Goal: Task Accomplishment & Management: Manage account settings

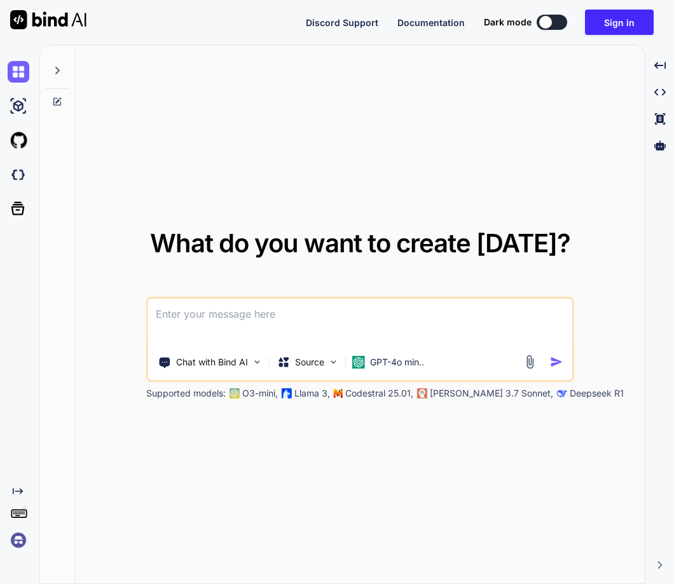
click at [8, 544] on img at bounding box center [19, 541] width 22 height 22
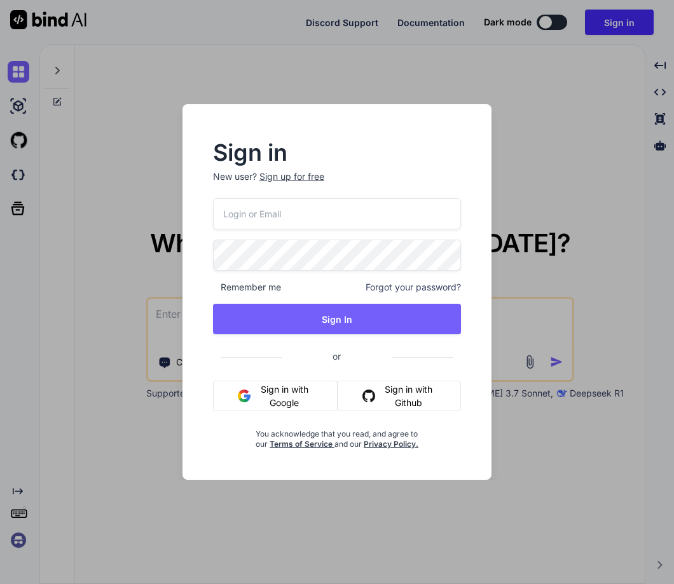
click at [239, 210] on input "email" at bounding box center [337, 213] width 248 height 31
paste input "NewPassword@123"
type input "NewPassword@123"
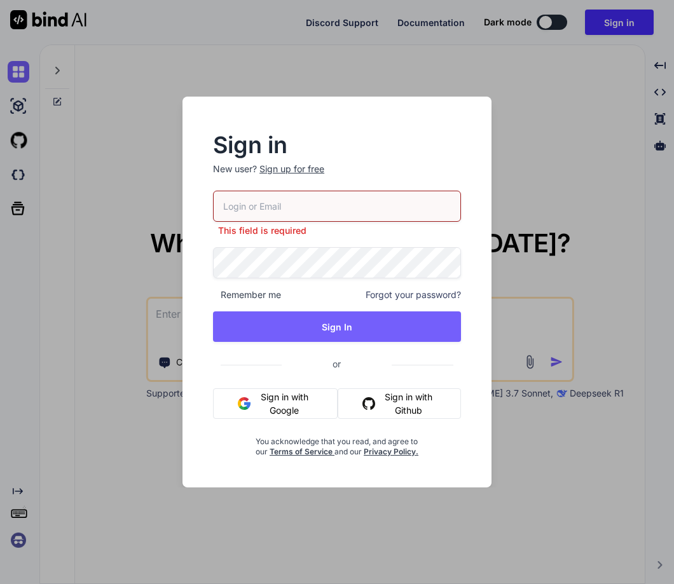
click at [240, 208] on input "email" at bounding box center [337, 206] width 248 height 31
paste input "[EMAIL_ADDRESS][DOMAIN_NAME]"
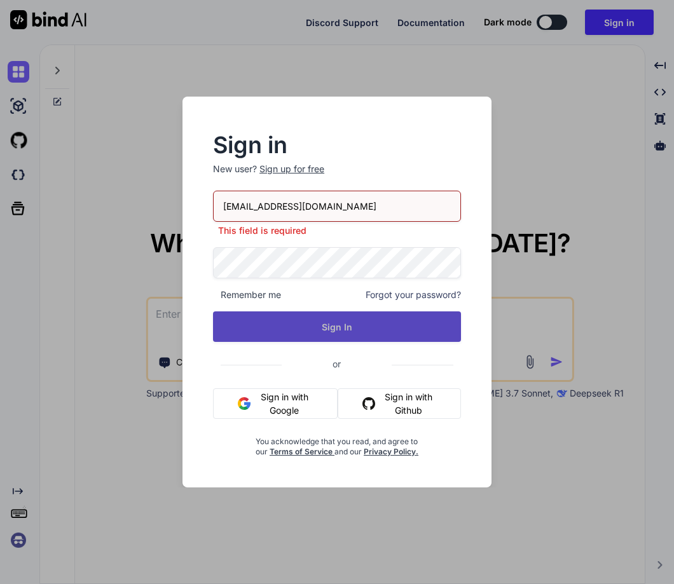
type input "[EMAIL_ADDRESS][DOMAIN_NAME]"
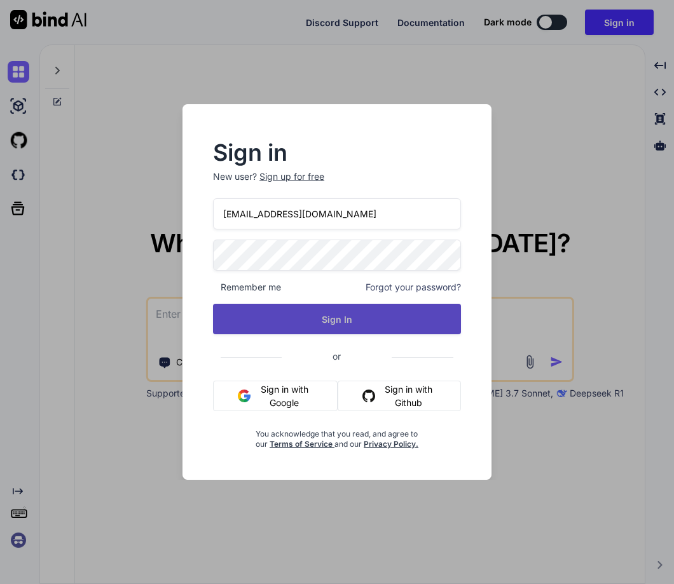
click at [329, 329] on button "Sign In" at bounding box center [337, 319] width 248 height 31
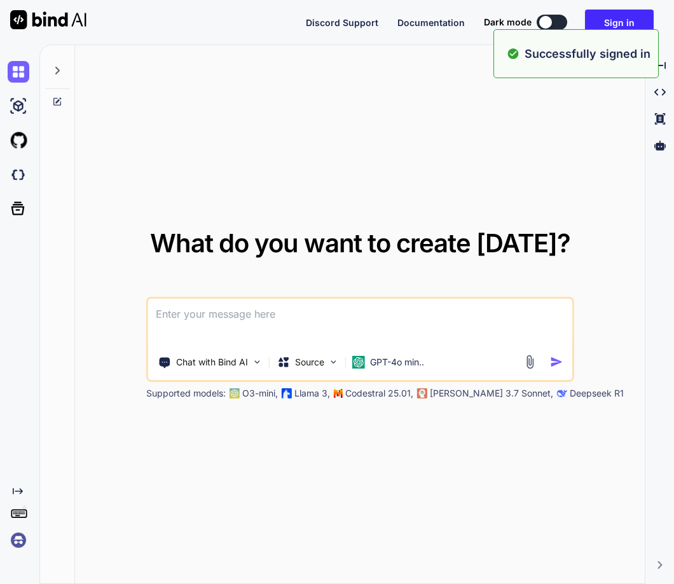
type textarea "x"
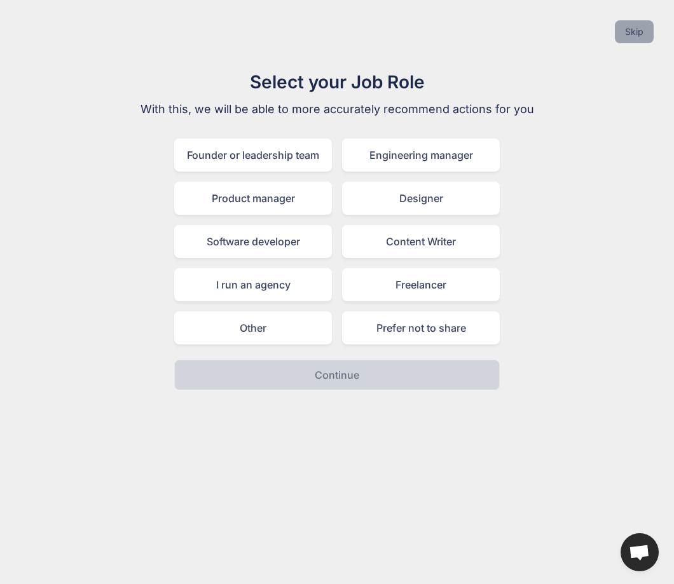
click at [630, 30] on button "Skip" at bounding box center [634, 31] width 39 height 23
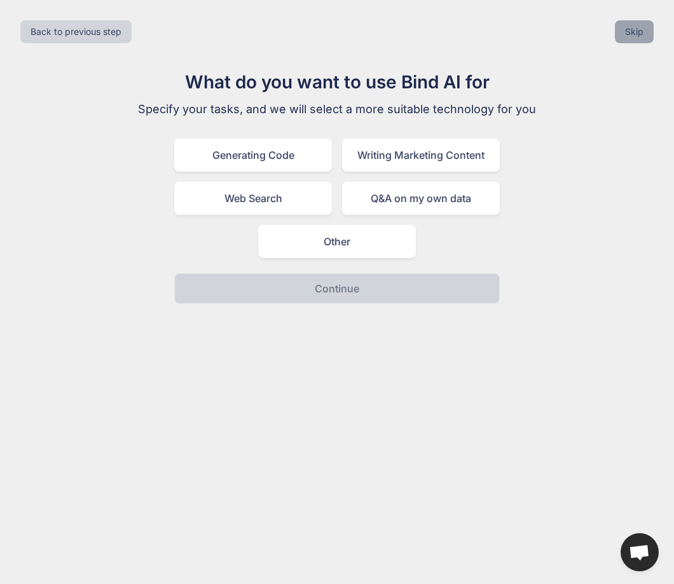
click at [630, 30] on button "Skip" at bounding box center [634, 31] width 39 height 23
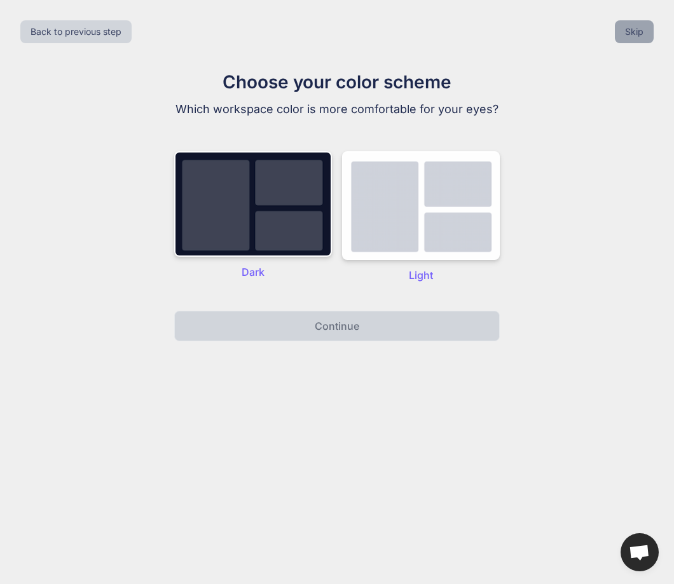
click at [630, 30] on button "Skip" at bounding box center [634, 31] width 39 height 23
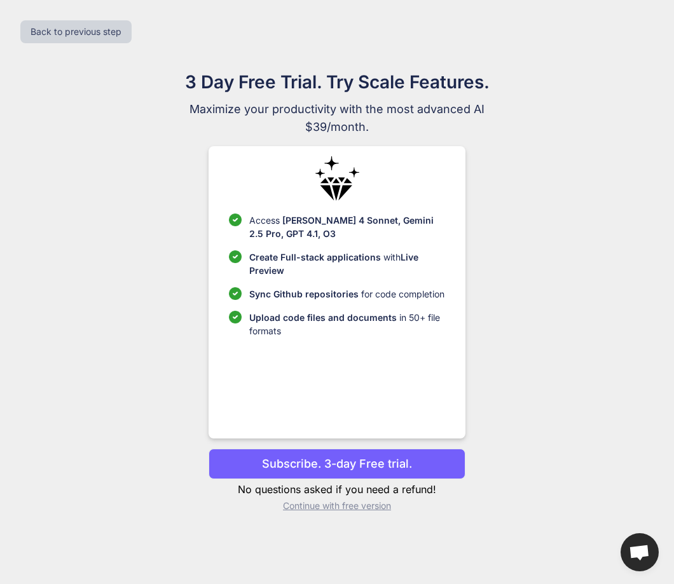
click at [323, 514] on div "3 Day Free Trial. Try Scale Features. Maximize your productivity with the most …" at bounding box center [337, 296] width 570 height 454
click at [338, 501] on p "Continue with free version" at bounding box center [337, 506] width 256 height 13
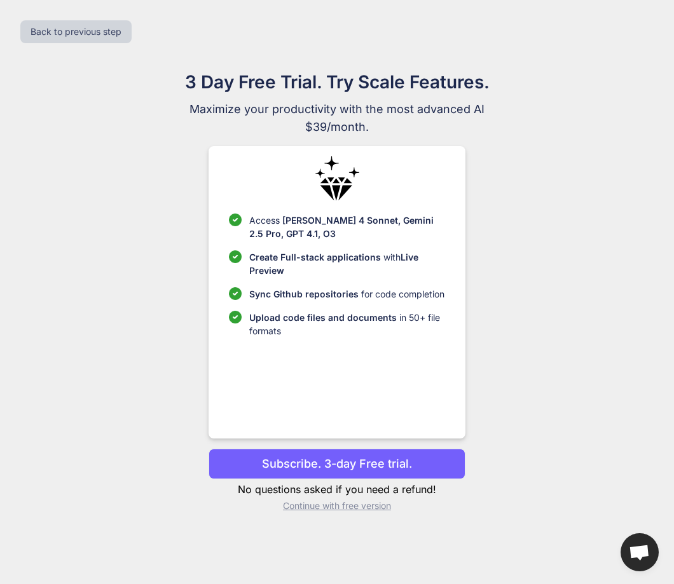
click at [338, 501] on div "Back to previous step 3 Day Free Trial. Try Scale Features. Maximize your produ…" at bounding box center [337, 292] width 674 height 584
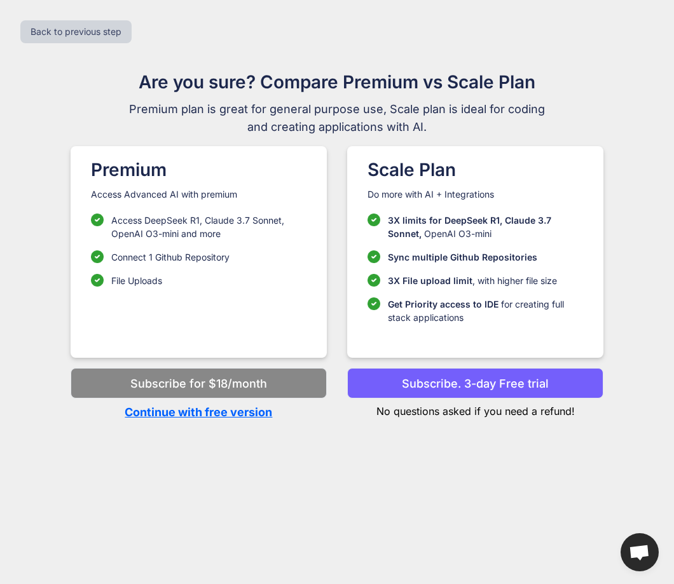
click at [231, 410] on p "Continue with free version" at bounding box center [199, 412] width 256 height 17
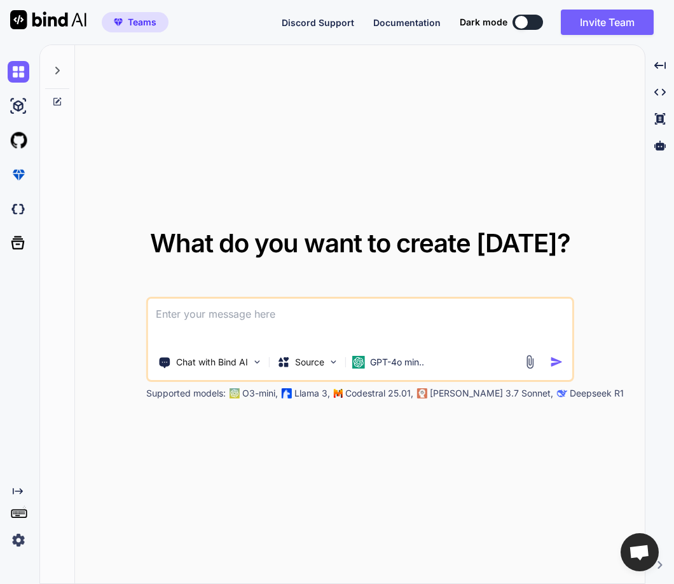
click at [22, 539] on img at bounding box center [19, 541] width 22 height 22
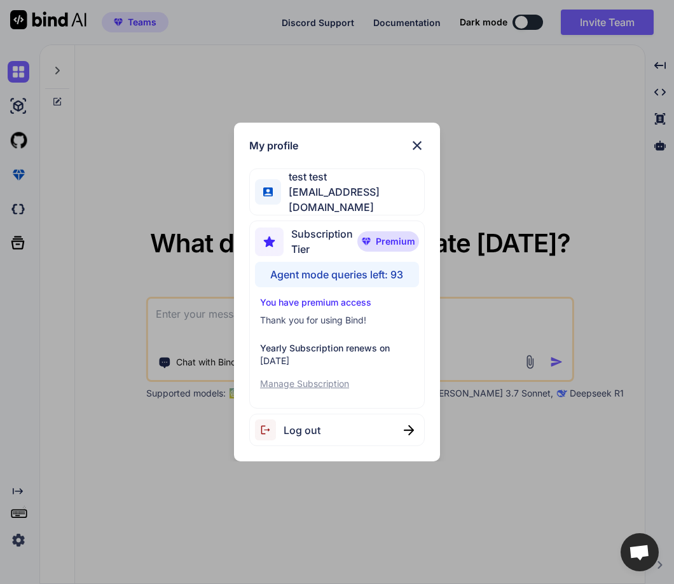
click at [415, 153] on img at bounding box center [417, 145] width 15 height 15
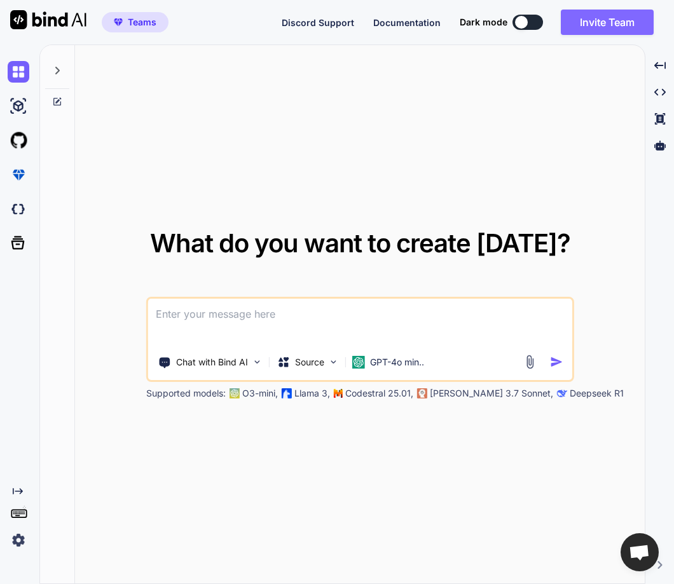
click at [615, 23] on button "Invite Team" at bounding box center [607, 22] width 93 height 25
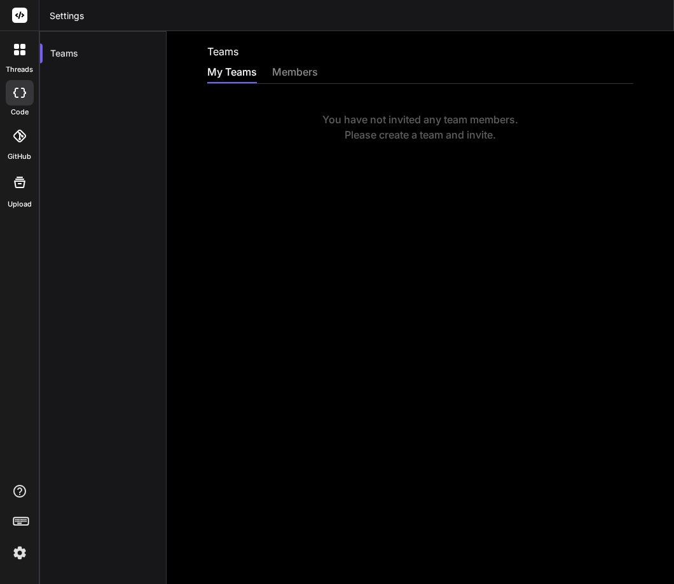
click at [15, 542] on img at bounding box center [20, 553] width 22 height 22
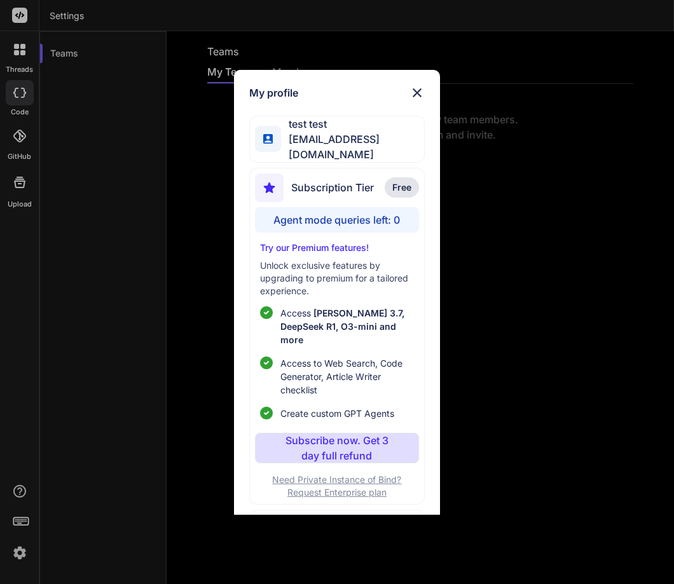
click at [133, 320] on div "My profile test test stagtest6@yopmail.com Subscription Tier Free Agent mode qu…" at bounding box center [337, 292] width 674 height 584
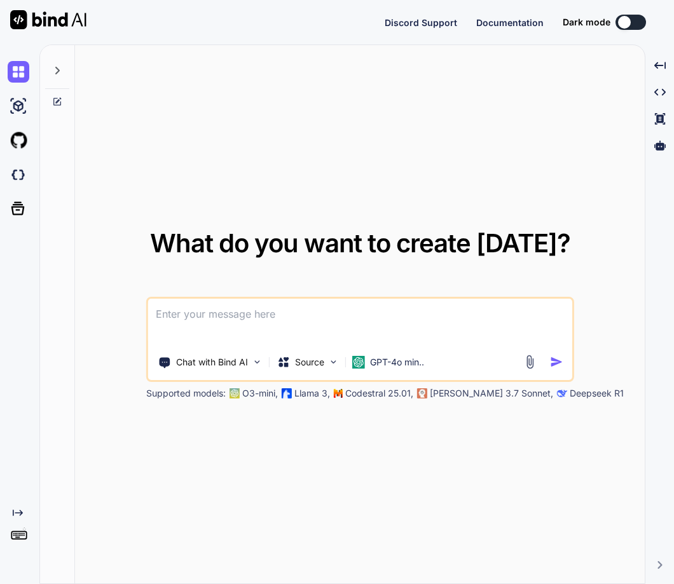
type textarea "x"
click at [27, 537] on img at bounding box center [19, 541] width 22 height 22
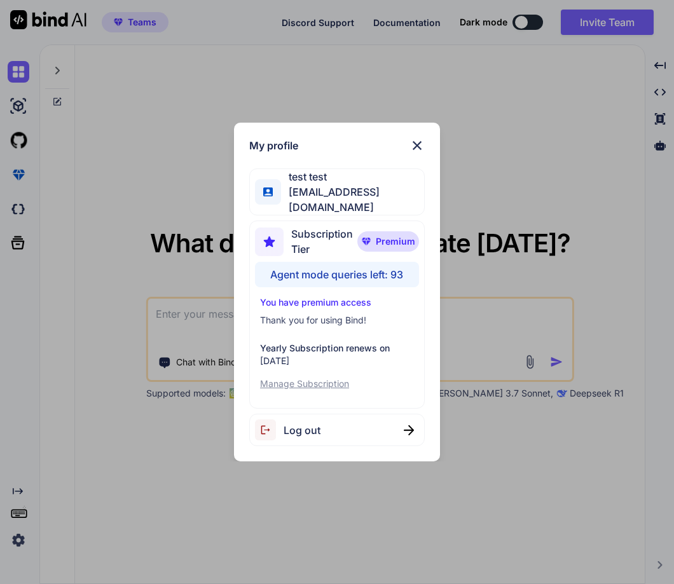
click at [133, 481] on div "My profile test test [EMAIL_ADDRESS][DOMAIN_NAME] Subscription Tier Premium Age…" at bounding box center [337, 292] width 674 height 584
